Goal: Task Accomplishment & Management: Manage account settings

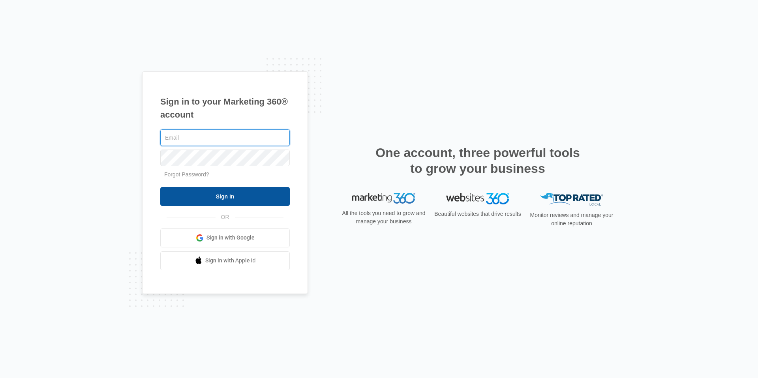
type input "[PERSON_NAME][EMAIL_ADDRESS][PERSON_NAME][DOMAIN_NAME]"
click at [223, 196] on input "Sign In" at bounding box center [224, 196] width 129 height 19
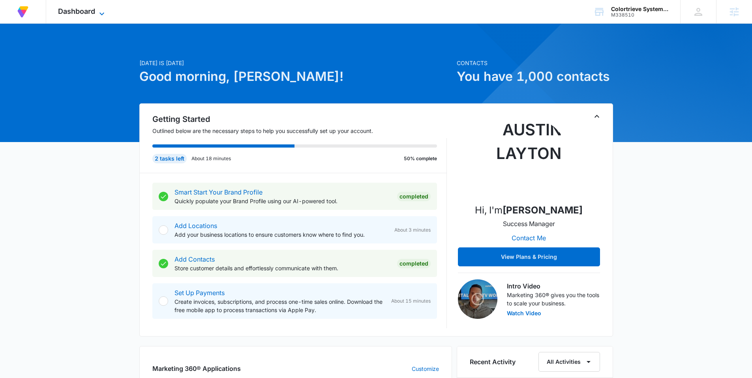
click at [103, 14] on icon at bounding box center [101, 13] width 5 height 3
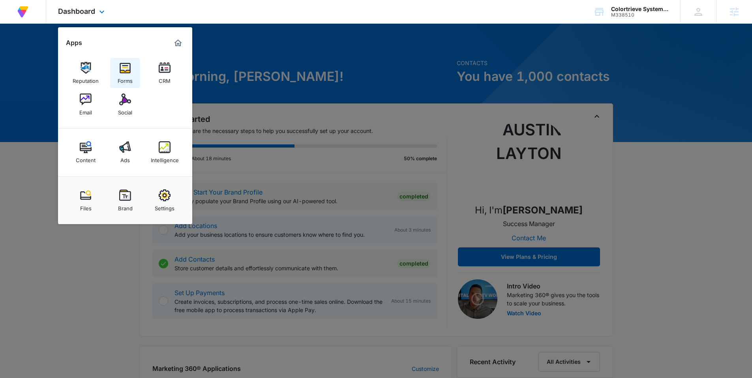
click at [123, 72] on img at bounding box center [125, 68] width 12 height 12
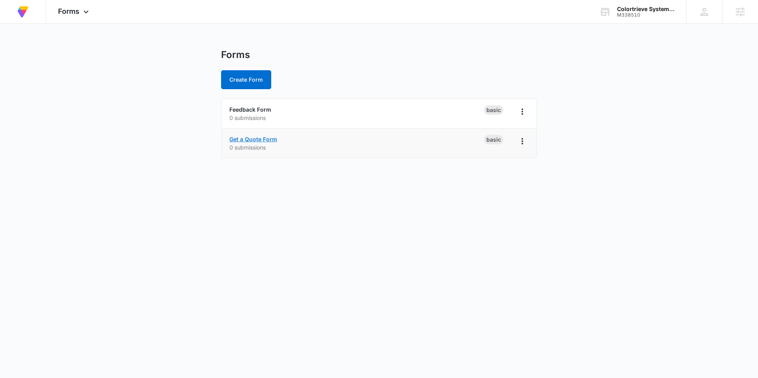
click at [262, 138] on link "Get a Quote Form" at bounding box center [253, 139] width 48 height 7
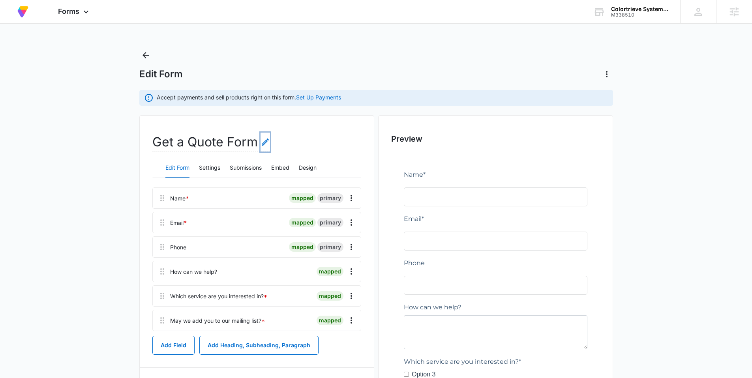
click at [264, 142] on icon "Edit Form Name" at bounding box center [265, 141] width 9 height 9
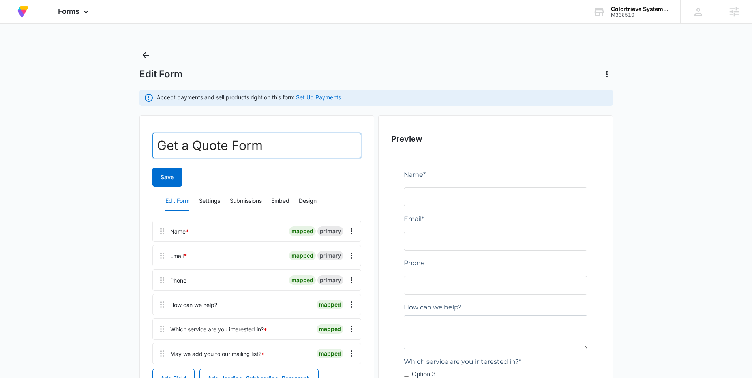
click at [286, 147] on input "Get a Quote Form" at bounding box center [256, 145] width 209 height 25
drag, startPoint x: 229, startPoint y: 147, endPoint x: 385, endPoint y: 45, distance: 185.7
click at [125, 144] on main "Edit Form Accept payments and sell products right on this form. Set Up Payments…" at bounding box center [376, 288] width 752 height 478
type input "Contact Form"
click at [169, 177] on button "Save" at bounding box center [167, 177] width 30 height 19
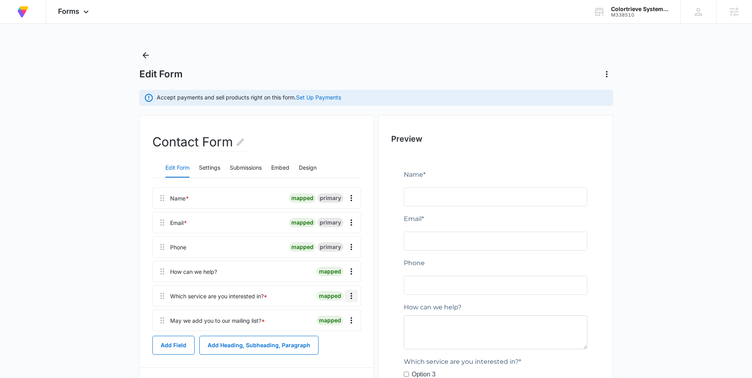
click at [352, 298] on icon "Overflow Menu" at bounding box center [351, 295] width 9 height 9
click at [328, 329] on div "Delete" at bounding box center [330, 330] width 17 height 6
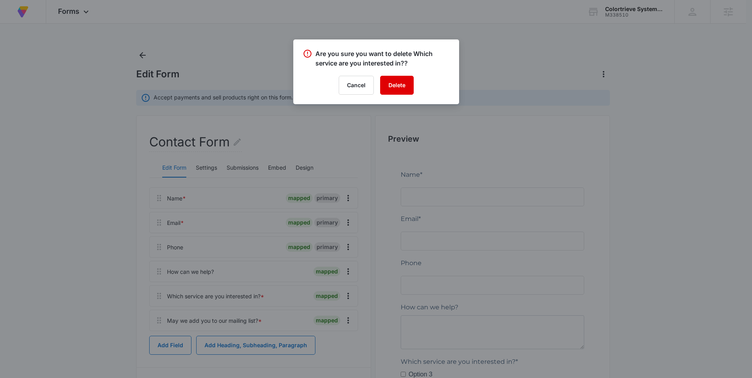
click at [396, 83] on button "Delete" at bounding box center [397, 85] width 34 height 19
